Goal: Book appointment/travel/reservation

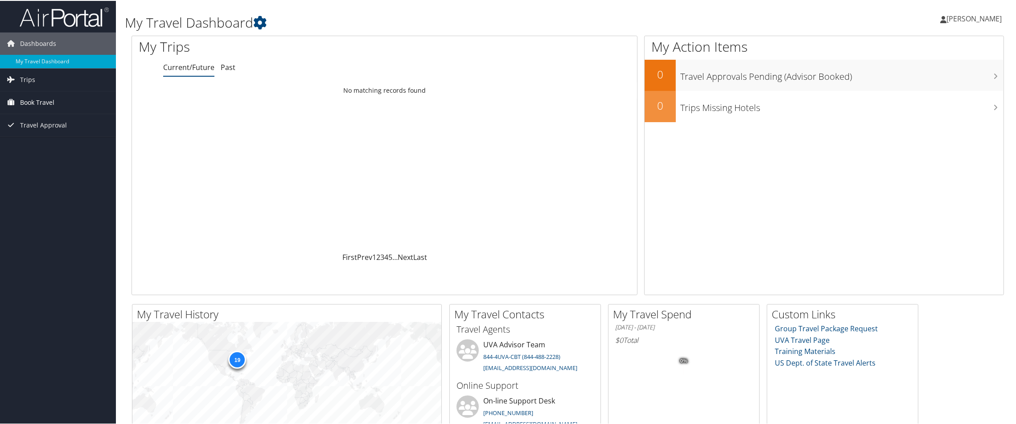
click at [48, 98] on span "Book Travel" at bounding box center [37, 101] width 34 height 22
click at [63, 143] on link "Book/Manage Online Trips" at bounding box center [58, 145] width 116 height 13
